Goal: Task Accomplishment & Management: Complete application form

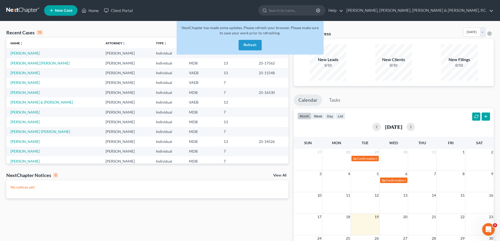
click at [243, 43] on button "Refresh" at bounding box center [249, 45] width 23 height 10
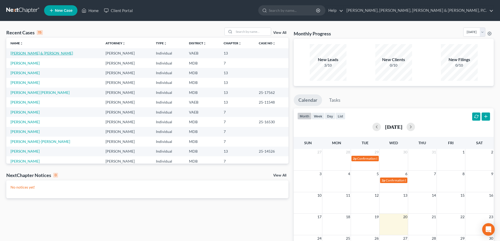
click at [39, 52] on link "[PERSON_NAME] & [PERSON_NAME]" at bounding box center [41, 53] width 62 height 4
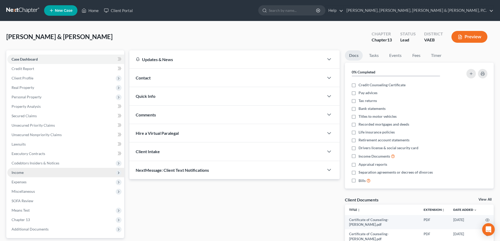
click at [18, 174] on span "Income" at bounding box center [18, 172] width 12 height 4
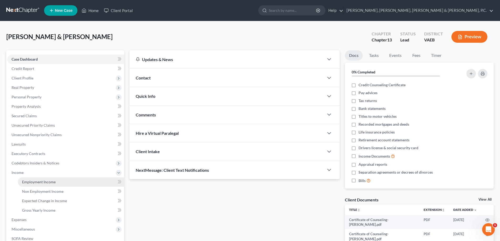
click at [24, 181] on span "Employment Income" at bounding box center [39, 182] width 34 height 4
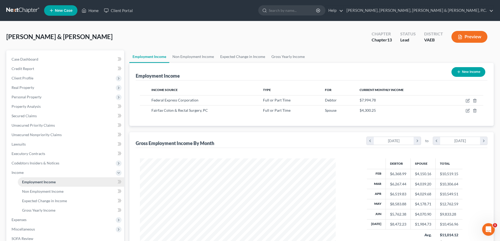
scroll to position [98, 206]
click at [29, 189] on span "Non Employment Income" at bounding box center [42, 191] width 41 height 4
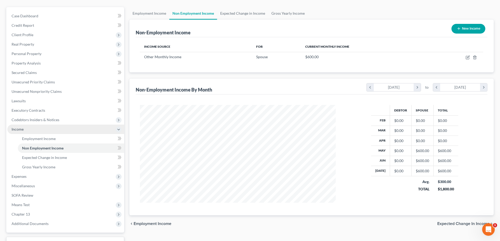
scroll to position [52, 0]
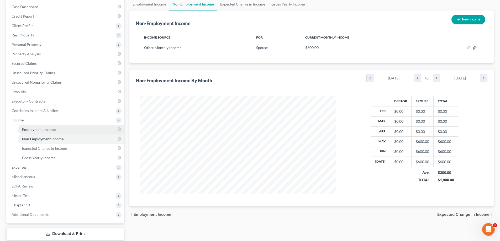
click at [50, 128] on span "Employment Income" at bounding box center [39, 129] width 34 height 4
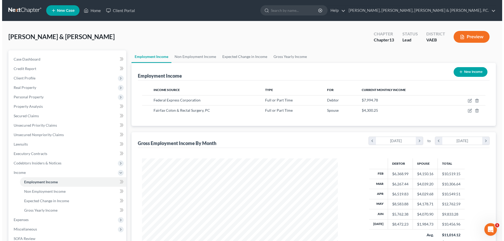
scroll to position [98, 206]
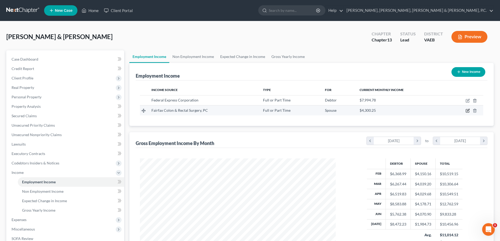
click at [467, 110] on icon "button" at bounding box center [467, 111] width 4 height 4
select select "0"
select select "48"
select select "2"
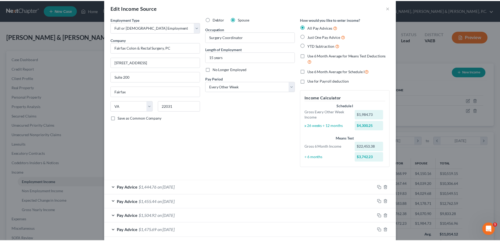
scroll to position [0, 0]
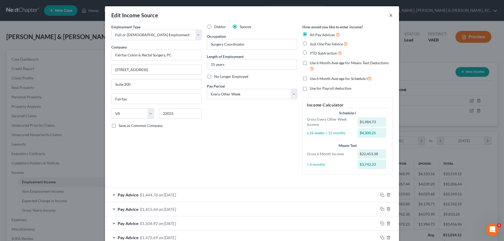
click at [389, 15] on button "×" at bounding box center [391, 15] width 4 height 6
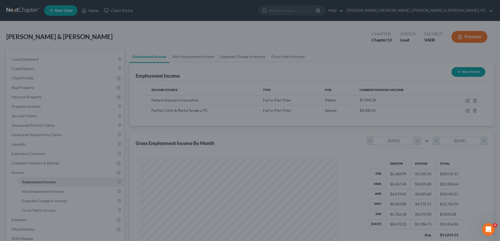
scroll to position [262252, 262143]
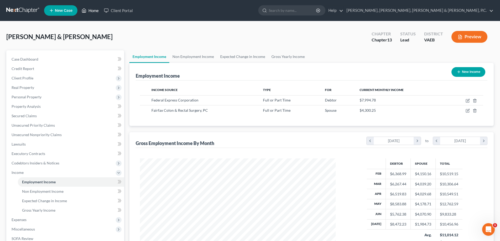
click at [95, 10] on link "Home" at bounding box center [90, 10] width 22 height 9
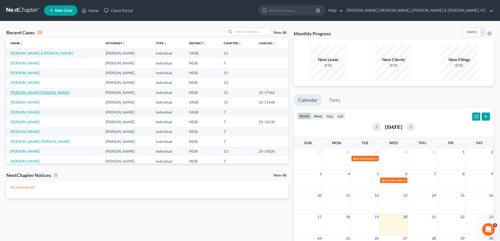
click at [40, 94] on link "[PERSON_NAME] [PERSON_NAME]" at bounding box center [39, 92] width 59 height 4
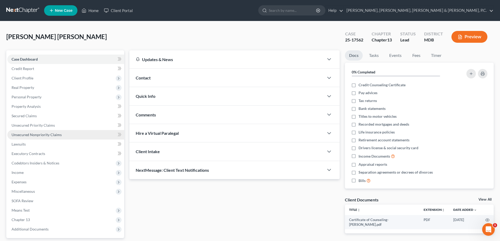
click at [33, 136] on span "Unsecured Nonpriority Claims" at bounding box center [37, 134] width 50 height 4
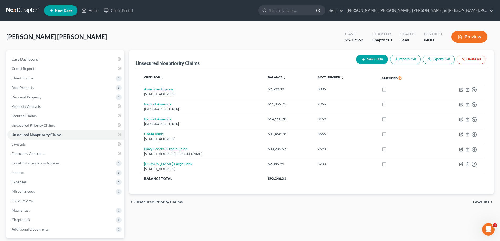
click at [370, 59] on button "New Claim" at bounding box center [372, 60] width 32 height 10
select select "0"
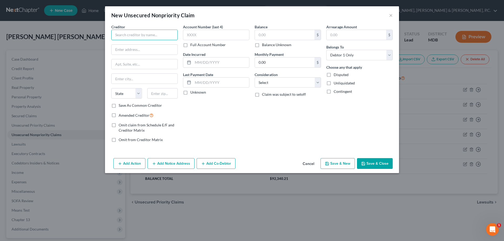
click at [129, 33] on input "text" at bounding box center [144, 35] width 66 height 10
type input "Nelnet Federal Student Aid"
click at [130, 50] on input "text" at bounding box center [144, 50] width 66 height 10
type input "PO Box 82561"
type input "Lincoln"
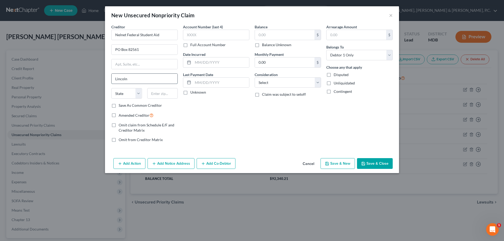
click at [146, 81] on input "Lincoln" at bounding box center [144, 79] width 66 height 10
select select "30"
type input "68501"
click at [119, 104] on label "Save As Common Creditor" at bounding box center [140, 105] width 43 height 5
click at [121, 104] on input "Save As Common Creditor" at bounding box center [122, 104] width 3 height 3
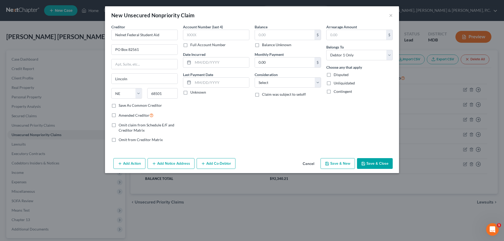
checkbox input "true"
click at [222, 34] on input "text" at bounding box center [216, 35] width 66 height 10
type input "6380"
click at [277, 36] on input "text" at bounding box center [285, 35] width 60 height 10
click at [289, 33] on input "538,037." at bounding box center [285, 35] width 60 height 10
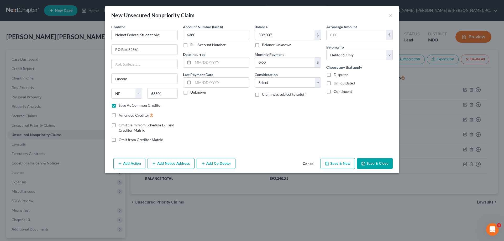
click at [278, 34] on input "539,037." at bounding box center [285, 35] width 60 height 10
type input "539,037.98"
click at [281, 81] on select "Select Cable / Satellite Services Collection Agency Credit Card Debt Debt Couns…" at bounding box center [287, 82] width 66 height 10
select select "17"
click at [254, 77] on select "Select Cable / Satellite Services Collection Agency Credit Card Debt Debt Couns…" at bounding box center [287, 82] width 66 height 10
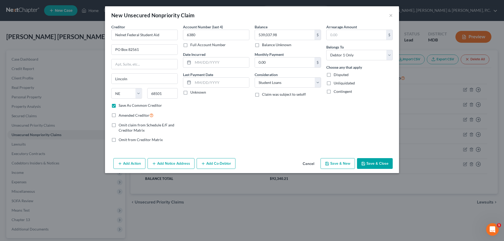
click at [379, 162] on button "Save & Close" at bounding box center [375, 163] width 36 height 11
checkbox input "false"
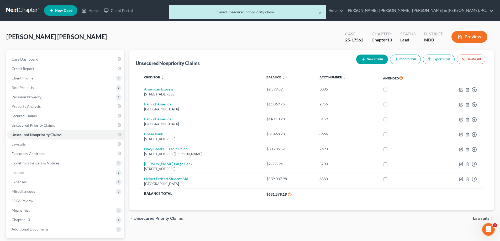
click at [94, 11] on div "× Saved unsecured nonpriority claim" at bounding box center [247, 13] width 500 height 16
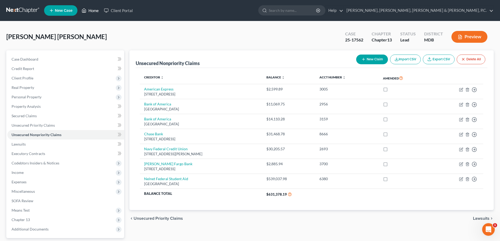
click at [95, 12] on link "Home" at bounding box center [90, 10] width 22 height 9
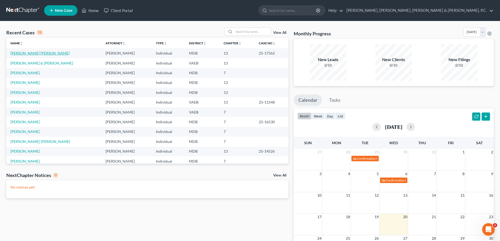
click at [38, 53] on link "[PERSON_NAME] [PERSON_NAME]" at bounding box center [39, 53] width 59 height 4
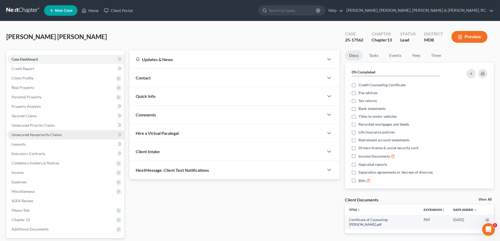
click at [34, 135] on span "Unsecured Nonpriority Claims" at bounding box center [37, 134] width 50 height 4
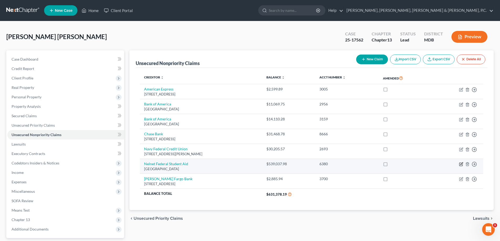
click at [462, 162] on icon "button" at bounding box center [461, 164] width 4 height 4
select select "30"
select select "17"
select select "0"
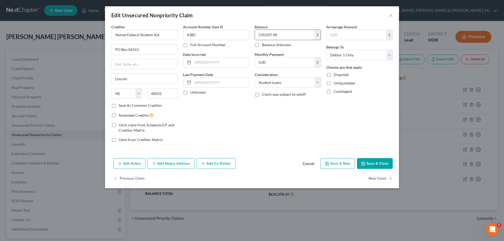
click at [285, 32] on input "539,037.98" at bounding box center [285, 35] width 60 height 10
type input "595,666.12"
click at [306, 115] on div "Balance 595,666.12 $ Balance Unknown Balance Undetermined 595,666.12 $ Balance …" at bounding box center [288, 85] width 72 height 123
drag, startPoint x: 370, startPoint y: 163, endPoint x: 359, endPoint y: 166, distance: 11.9
click at [370, 163] on button "Save & Close" at bounding box center [375, 163] width 36 height 11
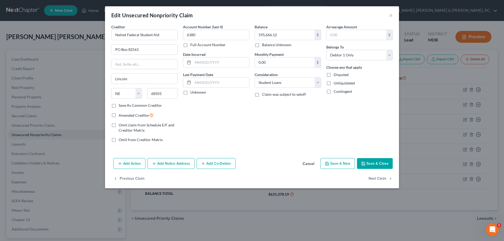
type input "0"
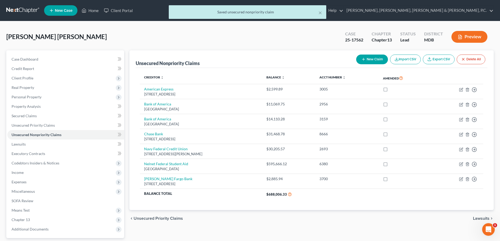
click at [93, 11] on div "× Saved unsecured nonpriority claim" at bounding box center [247, 13] width 500 height 16
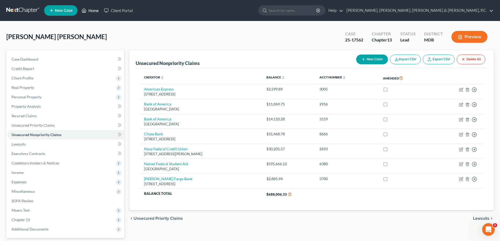
click at [88, 8] on link "Home" at bounding box center [90, 10] width 22 height 9
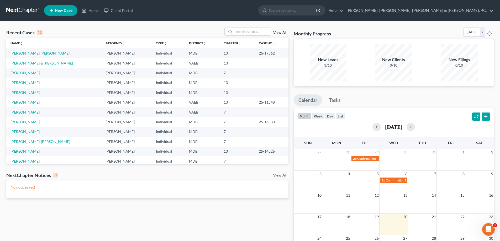
click at [36, 62] on link "[PERSON_NAME] & [PERSON_NAME]" at bounding box center [41, 63] width 62 height 4
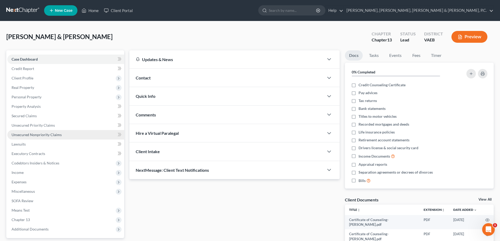
click at [30, 133] on span "Unsecured Nonpriority Claims" at bounding box center [37, 134] width 50 height 4
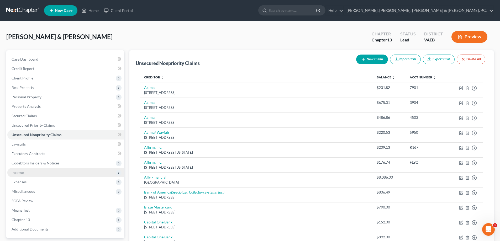
click at [22, 175] on span "Income" at bounding box center [65, 172] width 117 height 9
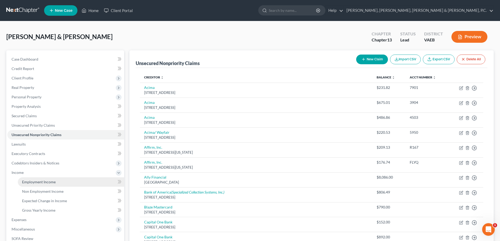
click at [26, 180] on span "Employment Income" at bounding box center [39, 182] width 34 height 4
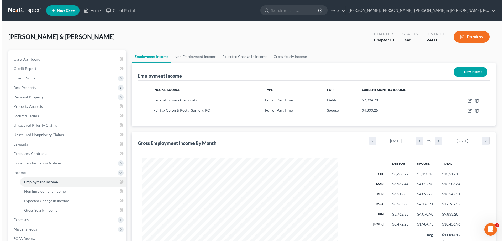
scroll to position [98, 206]
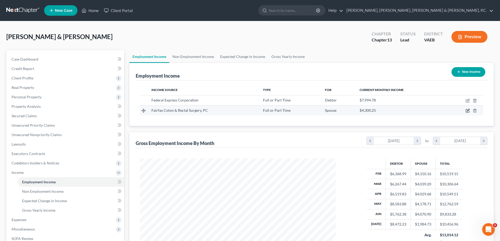
click at [465, 111] on icon "button" at bounding box center [467, 111] width 4 height 4
select select "0"
select select "48"
select select "2"
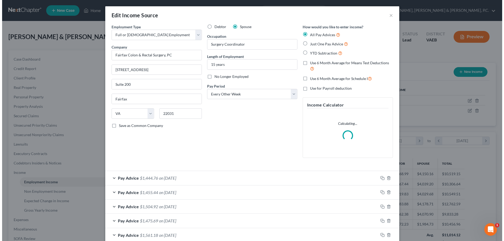
scroll to position [99, 208]
